Goal: Information Seeking & Learning: Learn about a topic

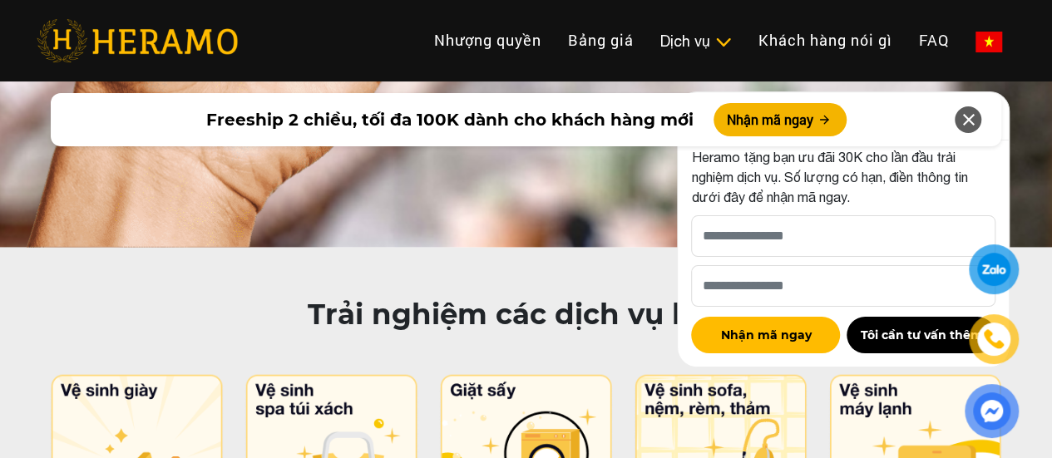
scroll to position [8135, 0]
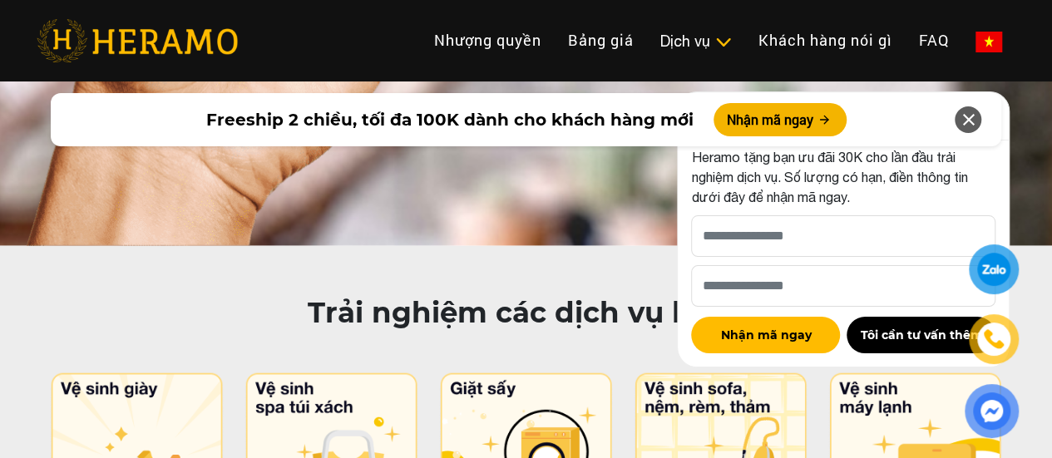
click at [972, 122] on icon at bounding box center [968, 120] width 20 height 30
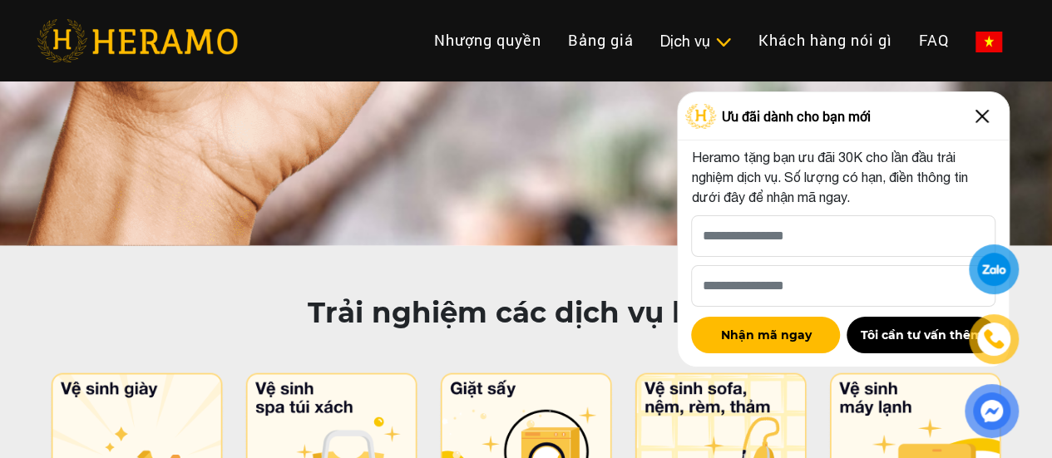
click at [993, 114] on img at bounding box center [982, 116] width 27 height 27
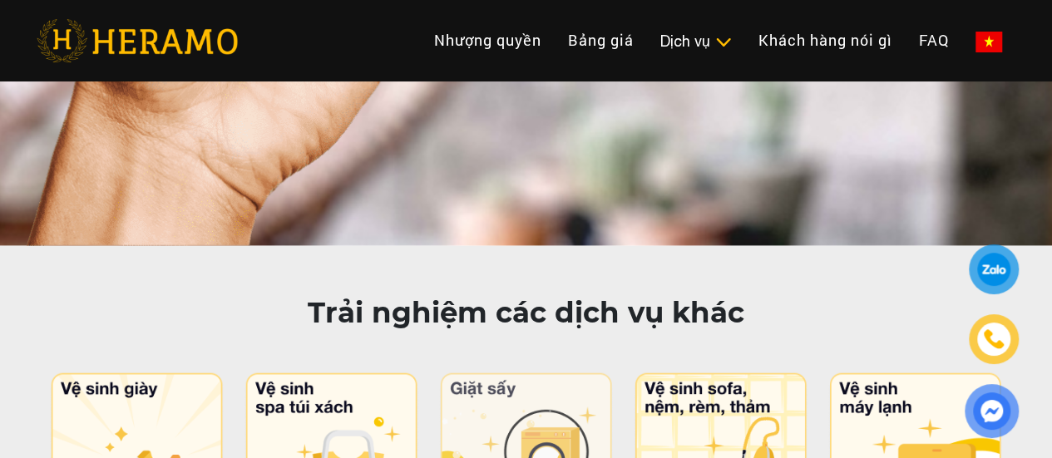
click at [546, 373] on img at bounding box center [525, 446] width 175 height 146
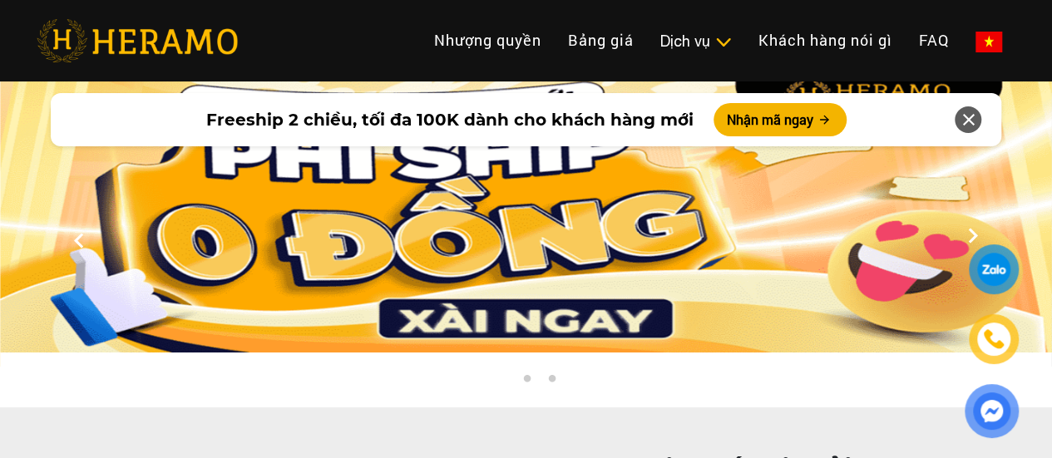
scroll to position [1, 0]
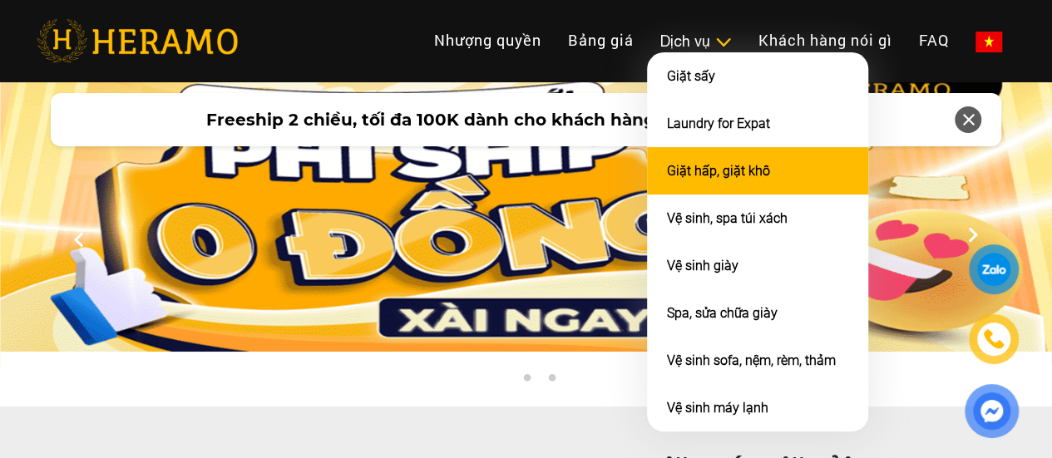
click at [667, 179] on link "Giặt hấp, giặt khô" at bounding box center [718, 171] width 103 height 16
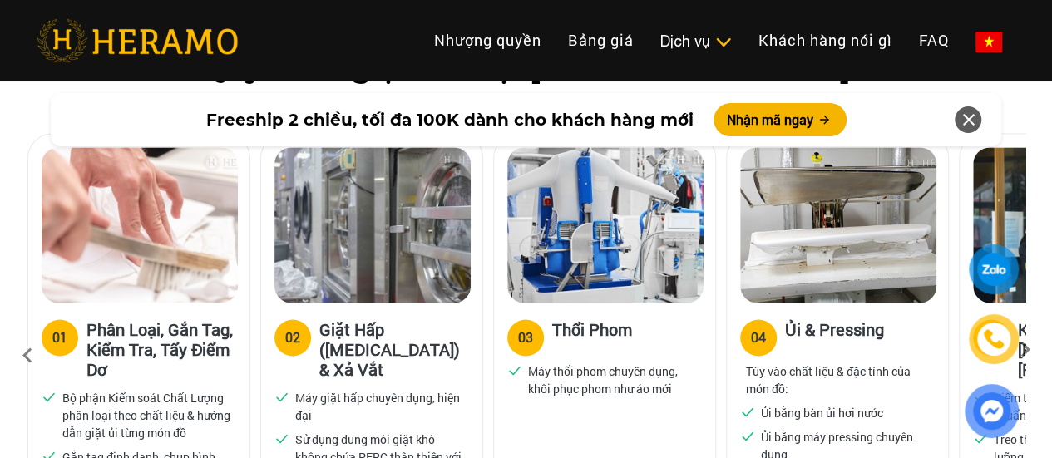
scroll to position [1125, 0]
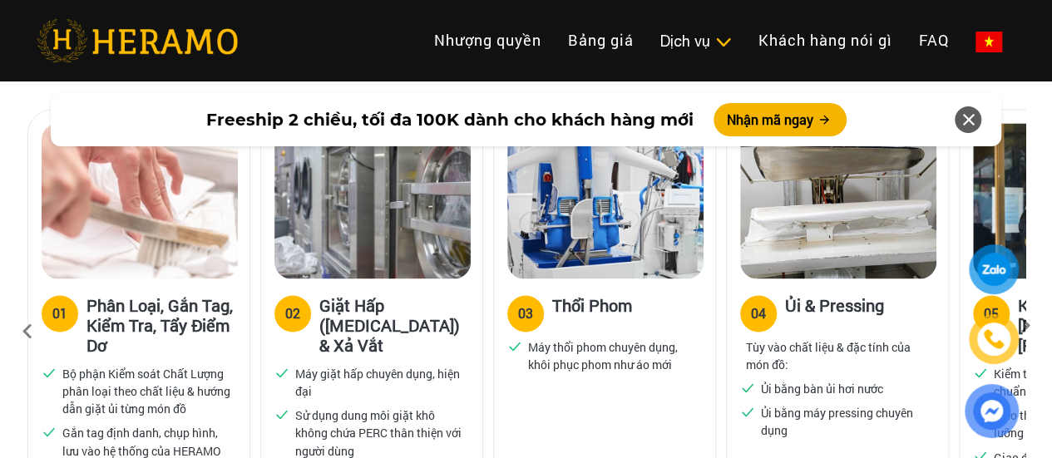
click at [1028, 294] on div at bounding box center [991, 342] width 81 height 194
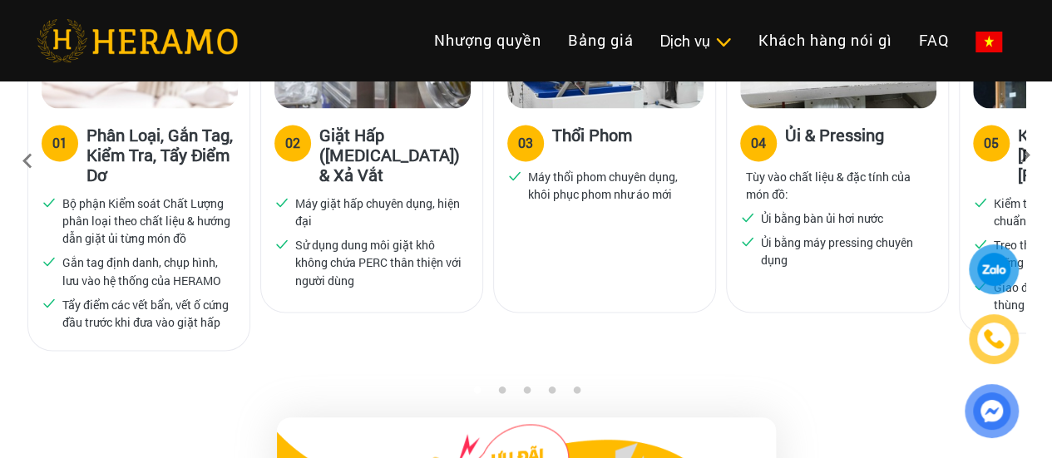
scroll to position [1292, 0]
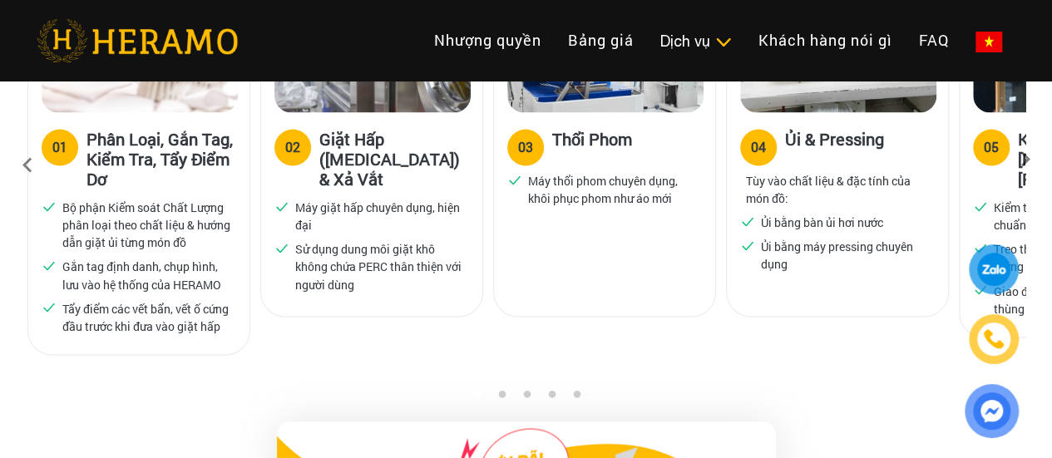
click at [1023, 160] on icon at bounding box center [1025, 165] width 30 height 11
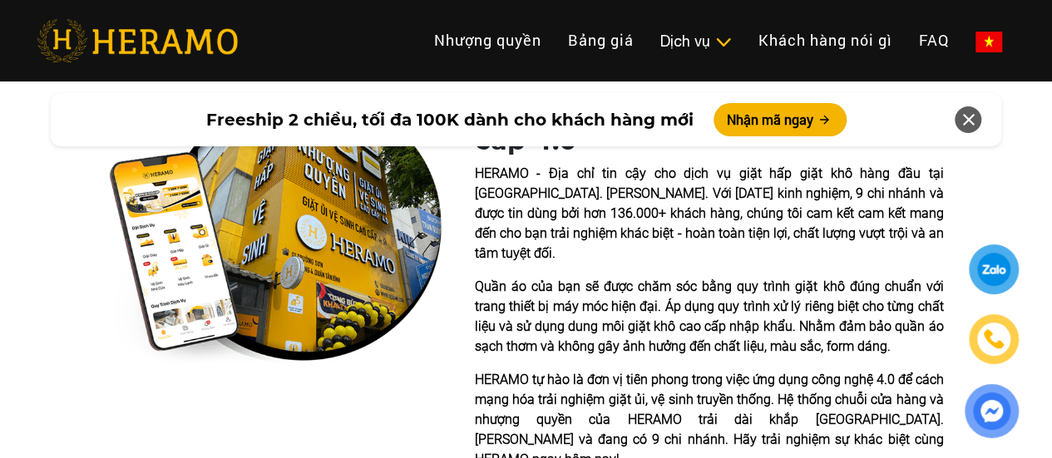
scroll to position [364, 0]
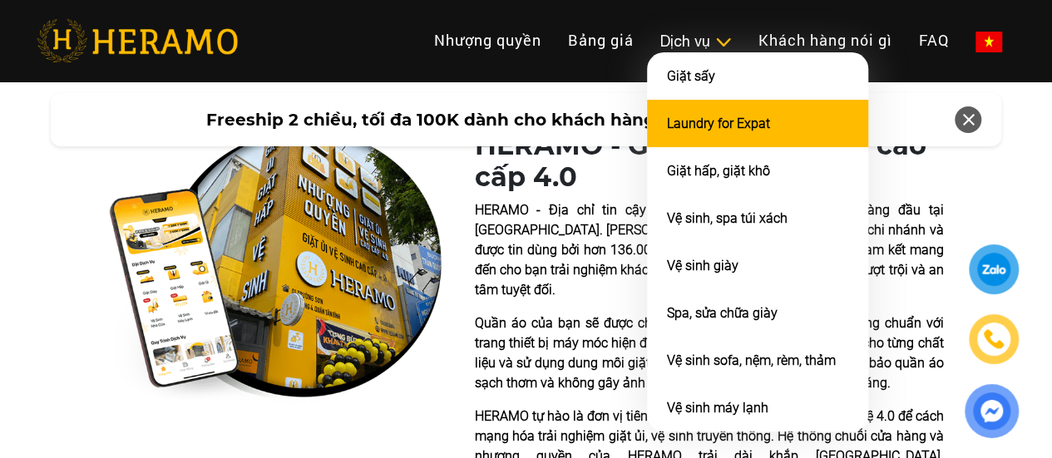
click at [647, 142] on li "Laundry for Expat" at bounding box center [757, 123] width 221 height 47
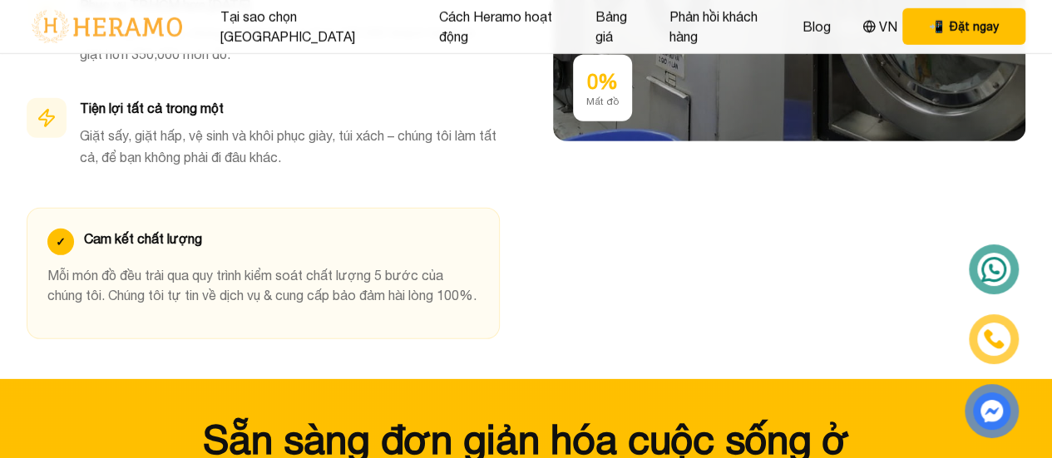
scroll to position [5556, 0]
